Goal: Task Accomplishment & Management: Manage account settings

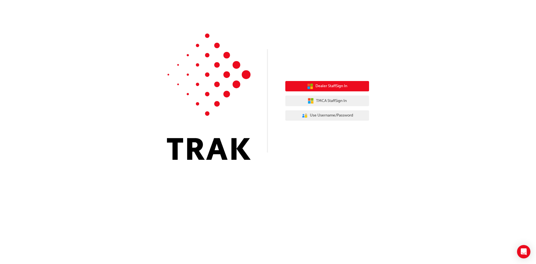
click at [318, 85] on span "Dealer Staff Sign In" at bounding box center [331, 86] width 32 height 6
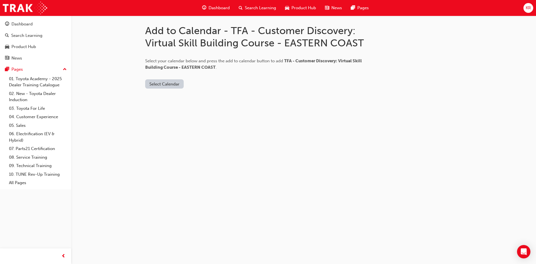
click at [168, 83] on button "Select Calendar" at bounding box center [164, 83] width 39 height 9
click at [164, 96] on div "Outlook.com" at bounding box center [165, 97] width 34 height 6
click at [204, 83] on button "Add to Calendar" at bounding box center [212, 83] width 40 height 9
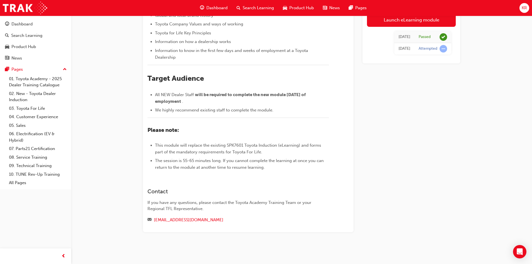
scroll to position [183, 0]
click at [23, 23] on div "Dashboard" at bounding box center [21, 24] width 21 height 6
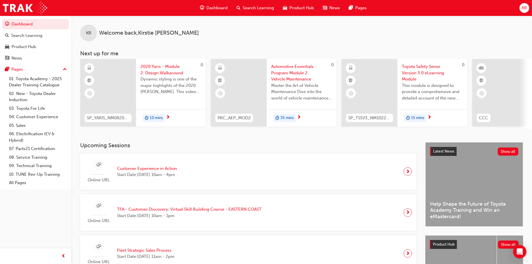
click at [148, 170] on span "Customer Experience in Action" at bounding box center [147, 168] width 60 height 6
